Goal: Task Accomplishment & Management: Use online tool/utility

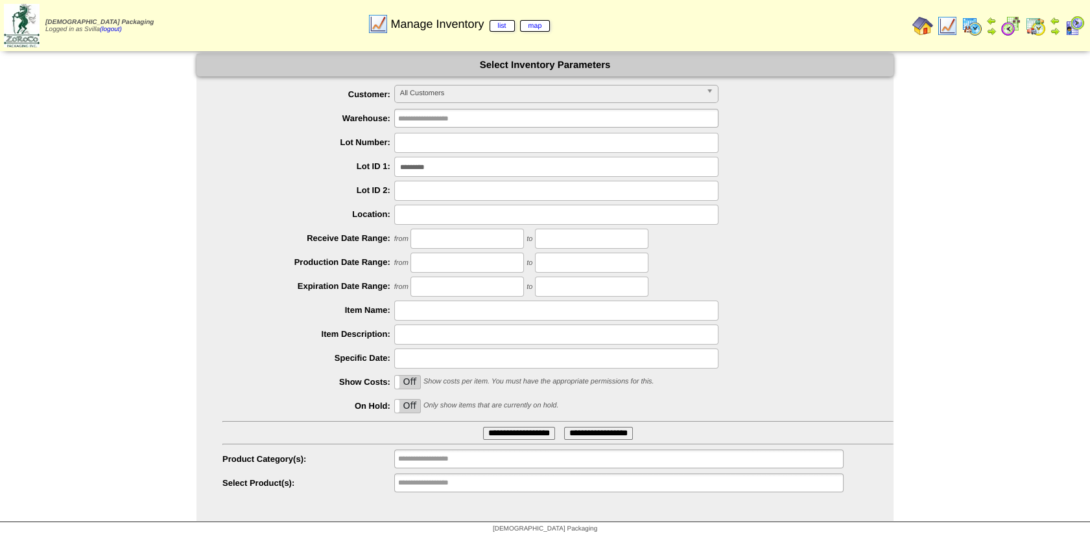
click at [969, 25] on img at bounding box center [971, 26] width 21 height 21
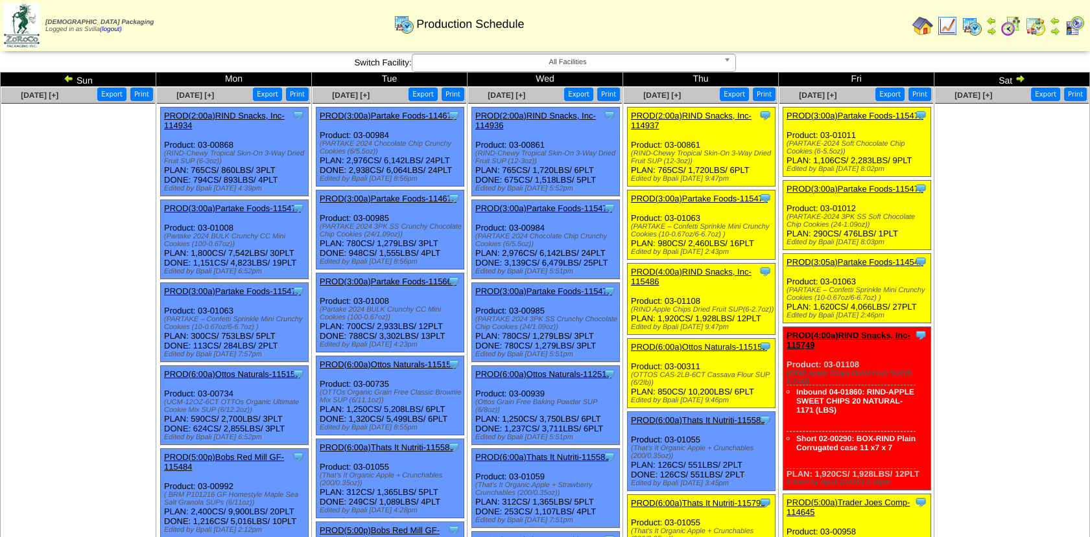
click at [711, 196] on link "PROD(3:00a)Partake Foods-115474" at bounding box center [699, 199] width 137 height 10
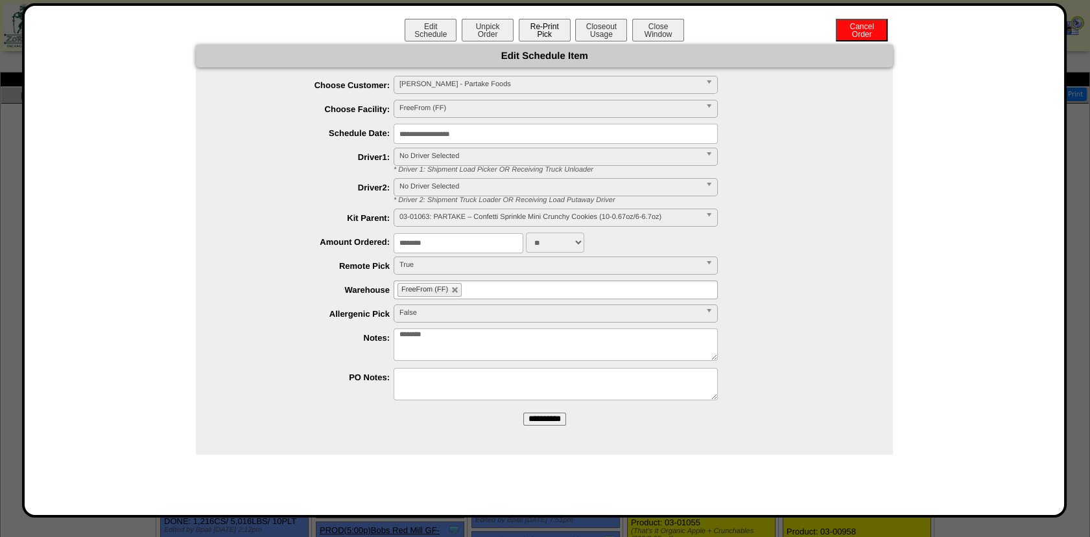
click at [550, 38] on button "Re-Print Pick" at bounding box center [545, 30] width 52 height 23
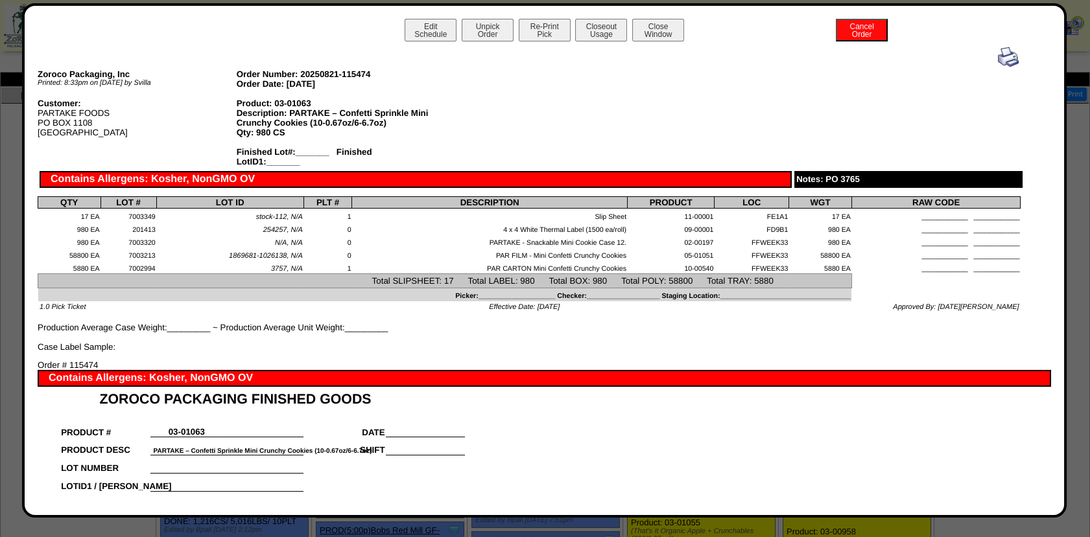
click at [998, 60] on img at bounding box center [1008, 57] width 21 height 21
